Goal: Entertainment & Leisure: Consume media (video, audio)

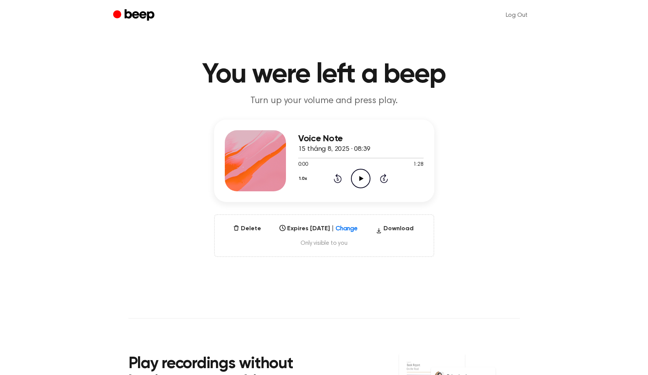
click at [362, 178] on icon at bounding box center [361, 178] width 4 height 5
click at [360, 178] on icon "Pause Audio" at bounding box center [360, 178] width 19 height 19
click at [360, 178] on icon at bounding box center [361, 178] width 4 height 5
click at [359, 178] on icon at bounding box center [360, 178] width 3 height 5
click at [361, 180] on icon at bounding box center [361, 178] width 4 height 5
